Goal: Task Accomplishment & Management: Use online tool/utility

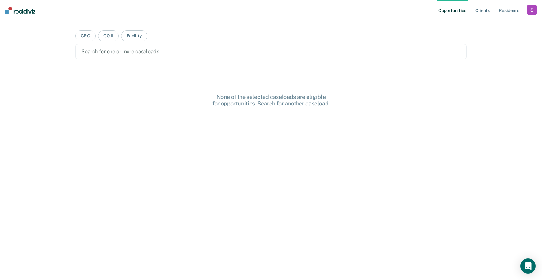
click at [531, 11] on div "button" at bounding box center [532, 10] width 10 height 10
click at [489, 24] on link "Profile" at bounding box center [506, 25] width 51 height 5
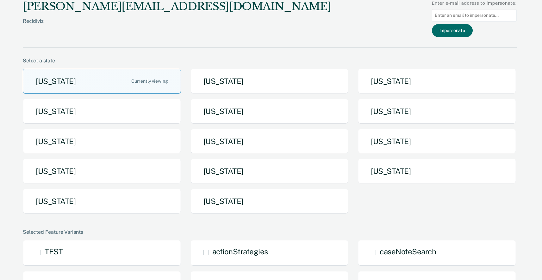
click at [451, 16] on input at bounding box center [474, 15] width 85 height 12
paste input "[EMAIL_ADDRESS][DOMAIN_NAME][US_STATE]"
type input "[EMAIL_ADDRESS][DOMAIN_NAME][US_STATE]"
click at [454, 29] on button "Impersonate" at bounding box center [452, 30] width 41 height 13
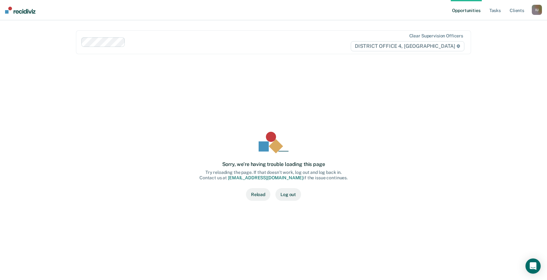
click at [255, 191] on button "Reload" at bounding box center [258, 194] width 24 height 13
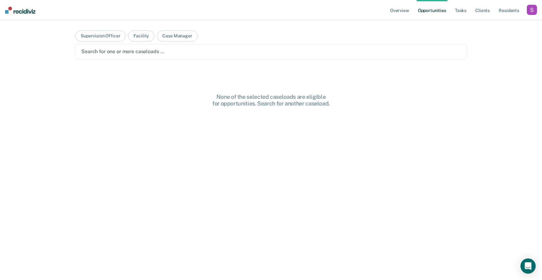
click at [123, 42] on main "Supervision Officer Facility Case Manager Search for one or more caseloads … No…" at bounding box center [271, 142] width 407 height 244
click at [126, 52] on div at bounding box center [271, 51] width 380 height 7
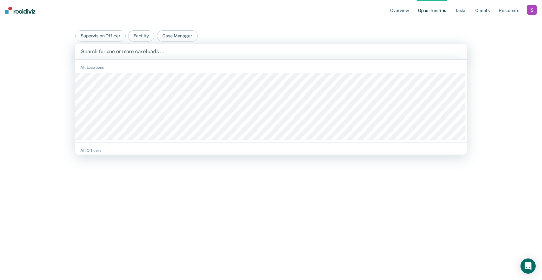
click at [209, 203] on div "None of the selected caseloads are eligible for opportunities. Search for anoth…" at bounding box center [271, 197] width 392 height 209
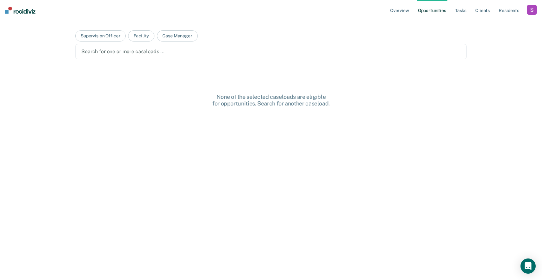
click at [532, 9] on div "button" at bounding box center [532, 10] width 10 height 10
click at [485, 21] on div "Profile How it works Go to System-Level Trends Go to Operations Log Out" at bounding box center [505, 41] width 64 height 47
click at [485, 23] on link "Profile" at bounding box center [505, 25] width 54 height 5
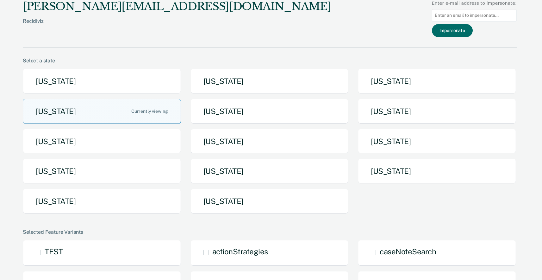
click at [472, 15] on input at bounding box center [474, 15] width 85 height 12
paste input "[EMAIL_ADDRESS][DOMAIN_NAME][US_STATE]"
type input "[EMAIL_ADDRESS][DOMAIN_NAME][US_STATE]"
click at [454, 25] on button "Impersonate" at bounding box center [452, 30] width 41 height 13
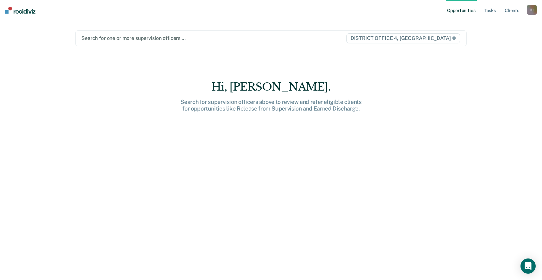
click at [116, 41] on div at bounding box center [213, 38] width 265 height 7
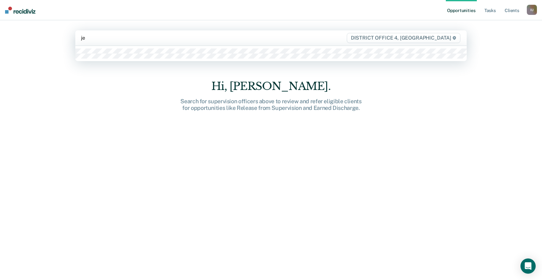
type input "j"
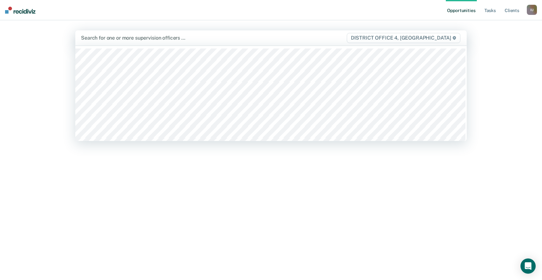
click at [167, 39] on div at bounding box center [213, 37] width 265 height 7
type input "gle"
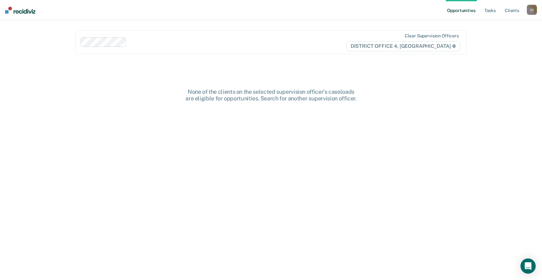
click at [224, 195] on div "None of the clients on the selected supervision officer's caseloads are eligibl…" at bounding box center [271, 192] width 392 height 209
click at [483, 15] on ul "Opportunities Tasks Client s" at bounding box center [486, 10] width 81 height 20
click at [485, 14] on link "Tasks" at bounding box center [490, 10] width 14 height 20
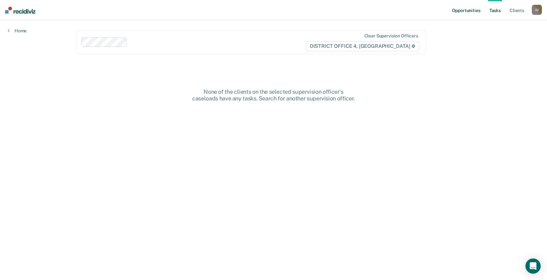
click at [469, 10] on link "Opportunities" at bounding box center [466, 10] width 31 height 20
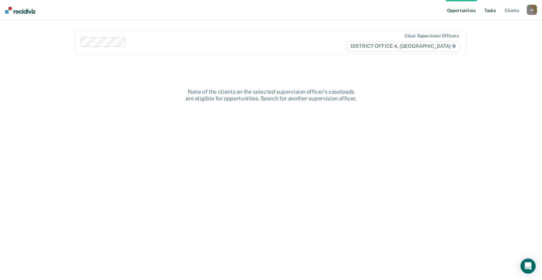
click at [493, 10] on link "Tasks" at bounding box center [490, 10] width 14 height 20
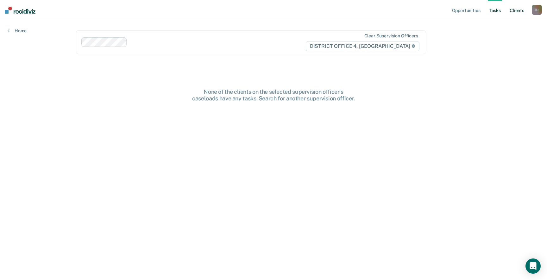
click at [521, 10] on link "Client s" at bounding box center [516, 10] width 17 height 20
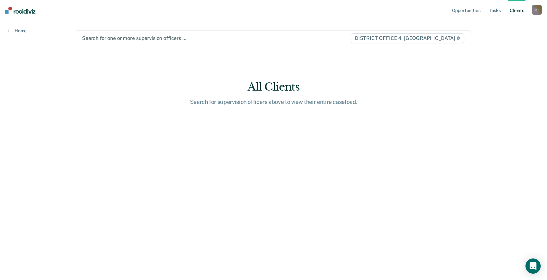
click at [140, 95] on main "option , selected. Select is focused ,type to refine list, press Down to open t…" at bounding box center [273, 142] width 410 height 244
